Goal: Check status: Check status

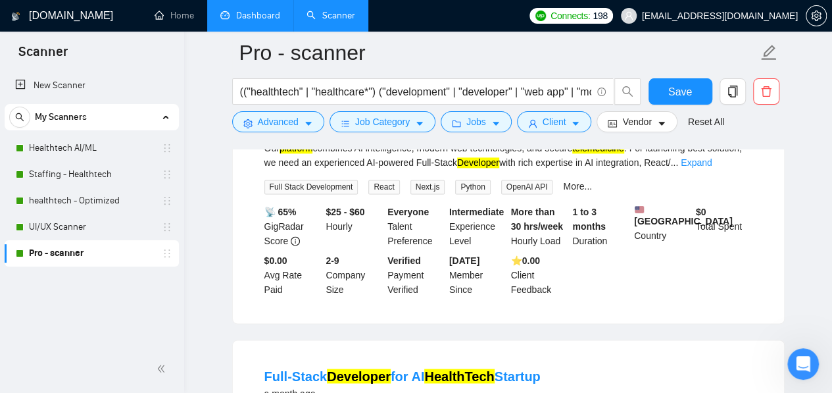
click at [229, 15] on link "Dashboard" at bounding box center [250, 15] width 60 height 11
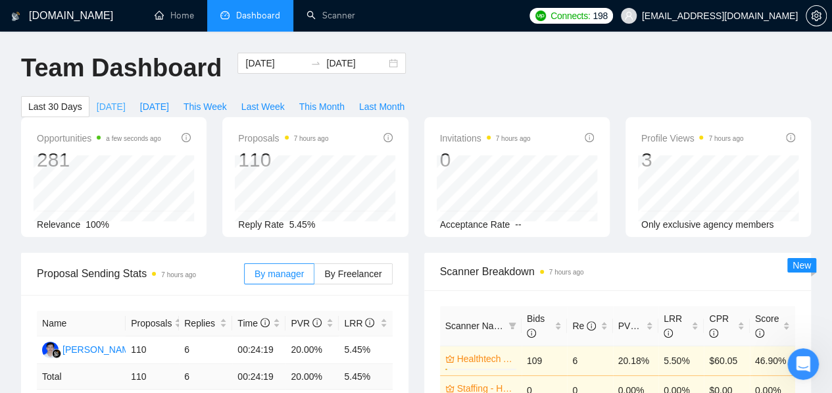
click at [126, 99] on span "[DATE]" at bounding box center [111, 106] width 29 height 14
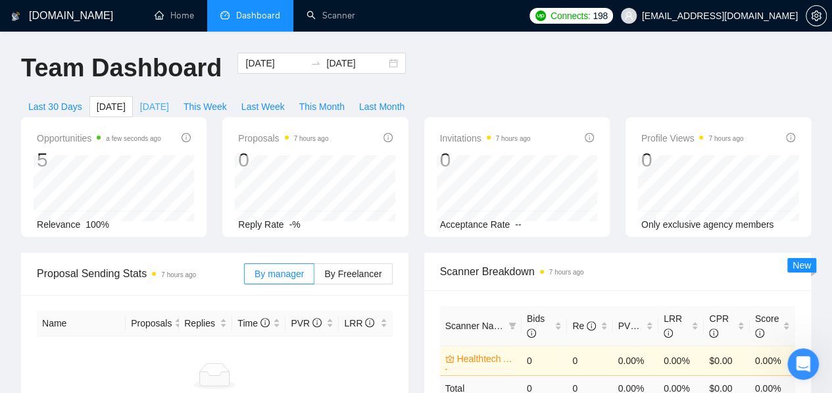
click at [169, 99] on span "[DATE]" at bounding box center [154, 106] width 29 height 14
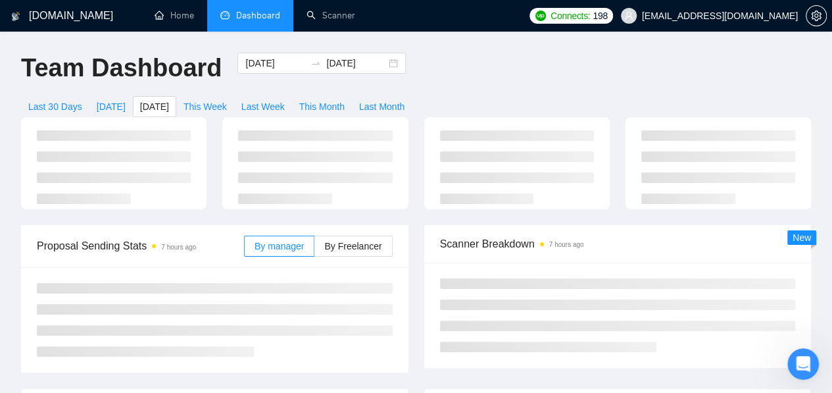
type input "[DATE]"
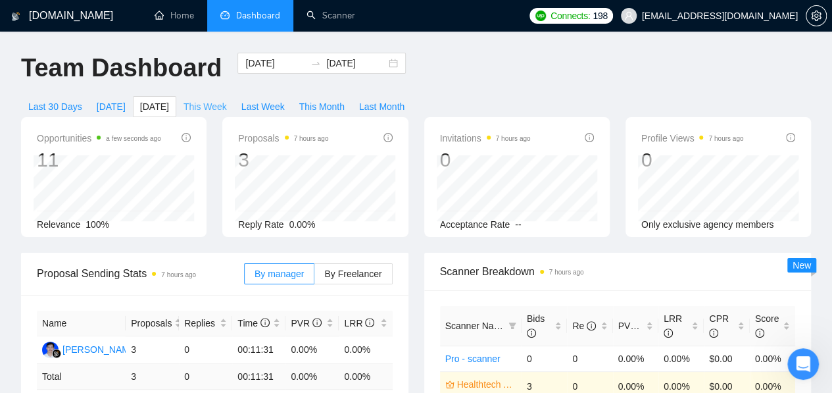
click at [227, 99] on span "This Week" at bounding box center [204, 106] width 43 height 14
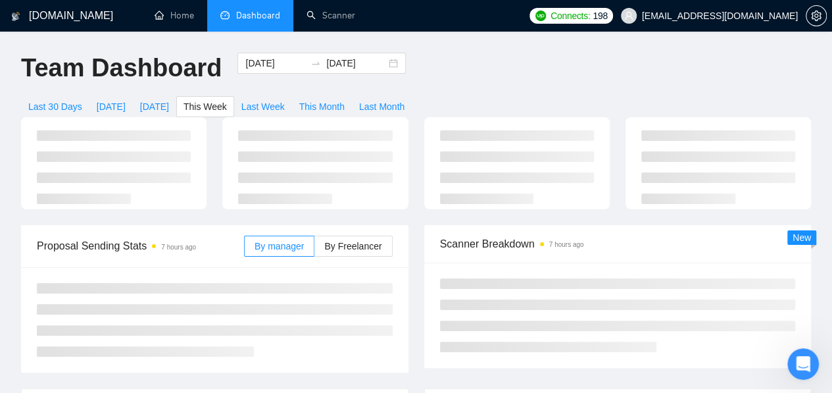
type input "[DATE]"
